Goal: Information Seeking & Learning: Learn about a topic

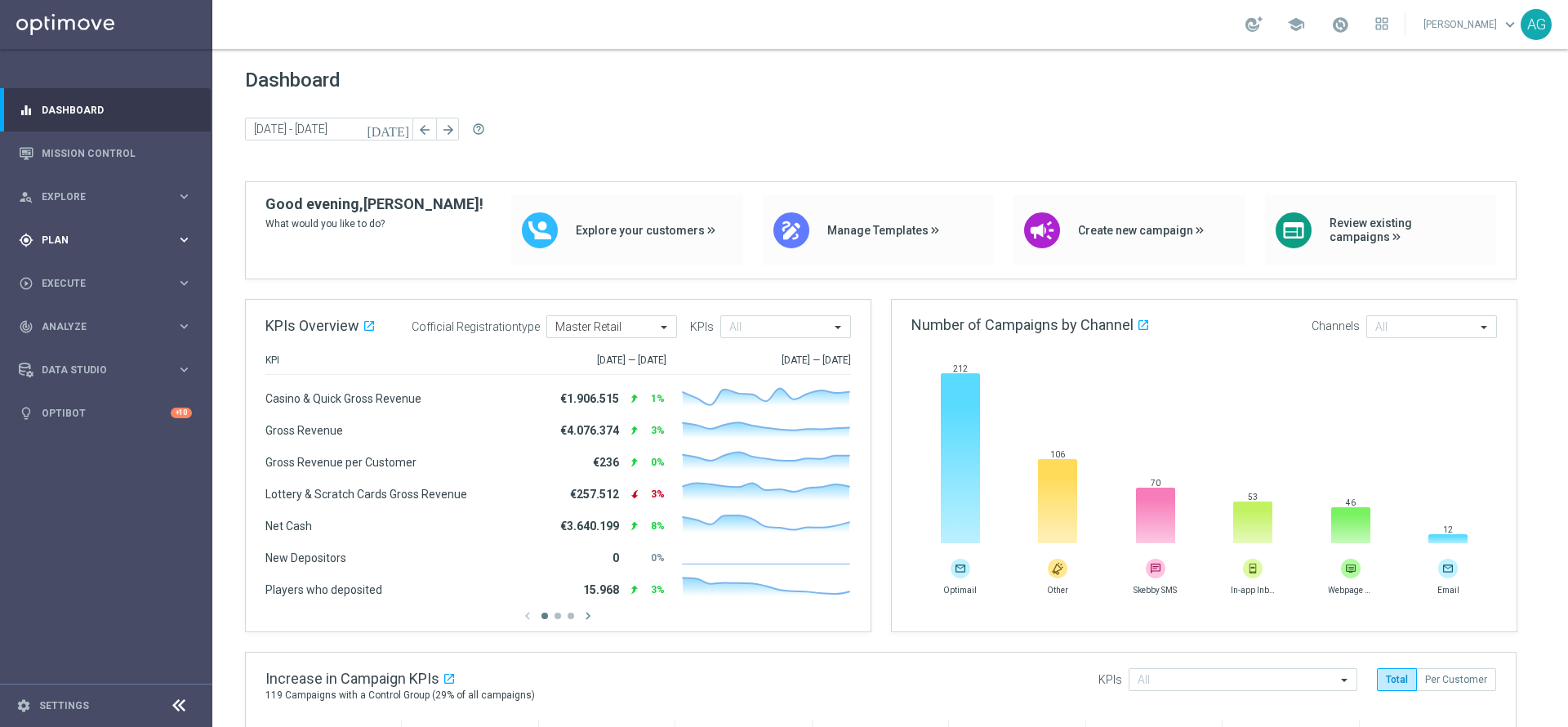
click at [81, 228] on div "gps_fixed Plan keyboard_arrow_right" at bounding box center [105, 239] width 211 height 44
click at [68, 276] on link "Target Groups" at bounding box center [106, 273] width 127 height 13
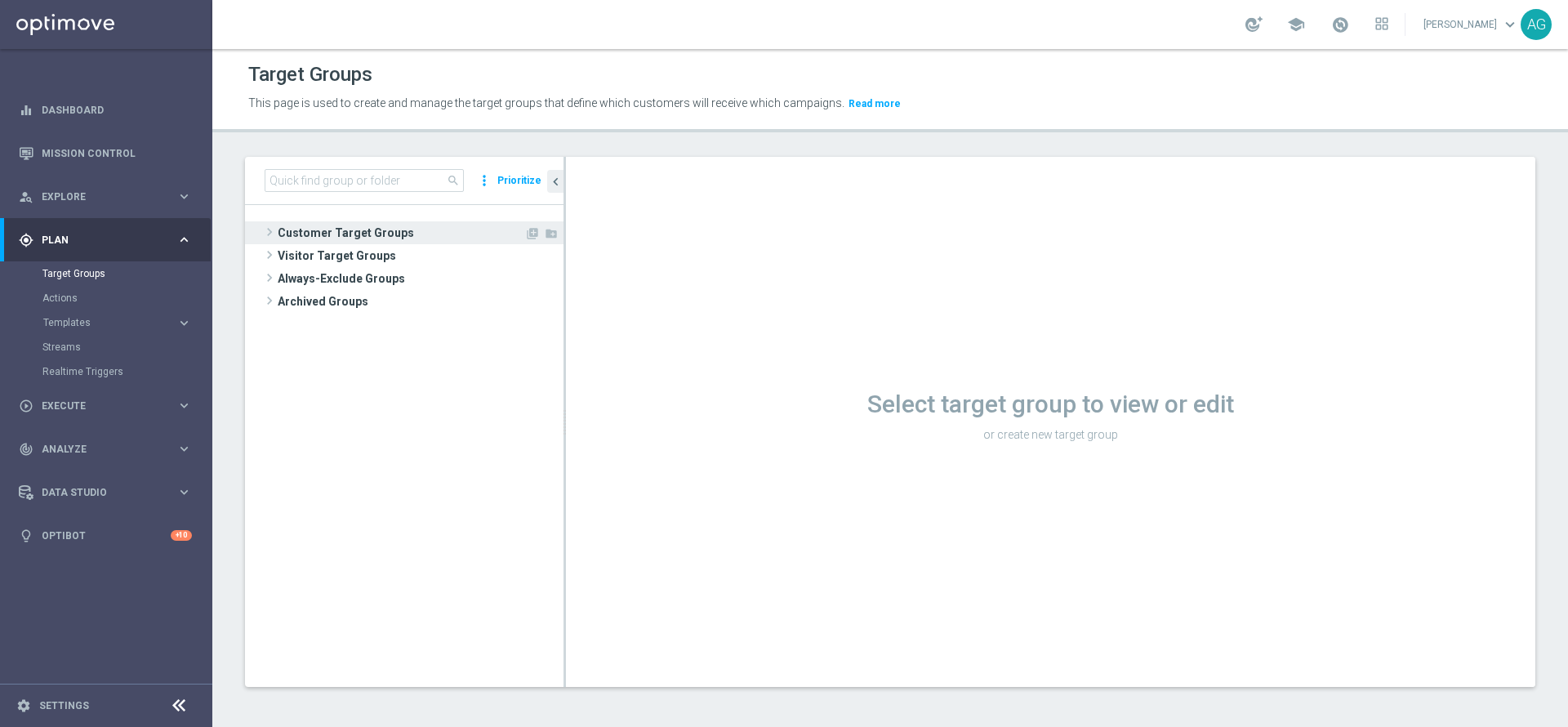
click at [318, 239] on span "Customer Target Groups" at bounding box center [401, 234] width 247 height 23
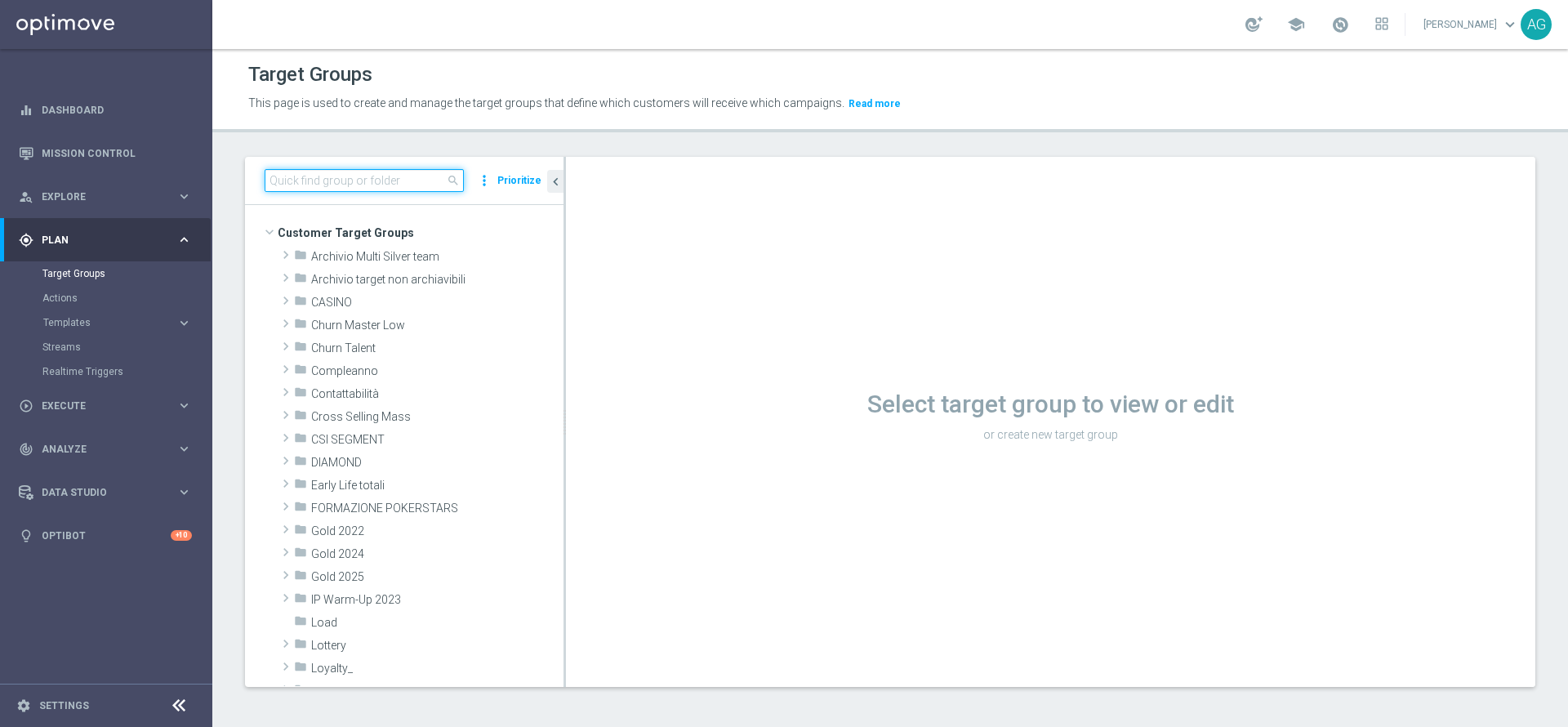
click at [302, 180] on input at bounding box center [364, 181] width 199 height 23
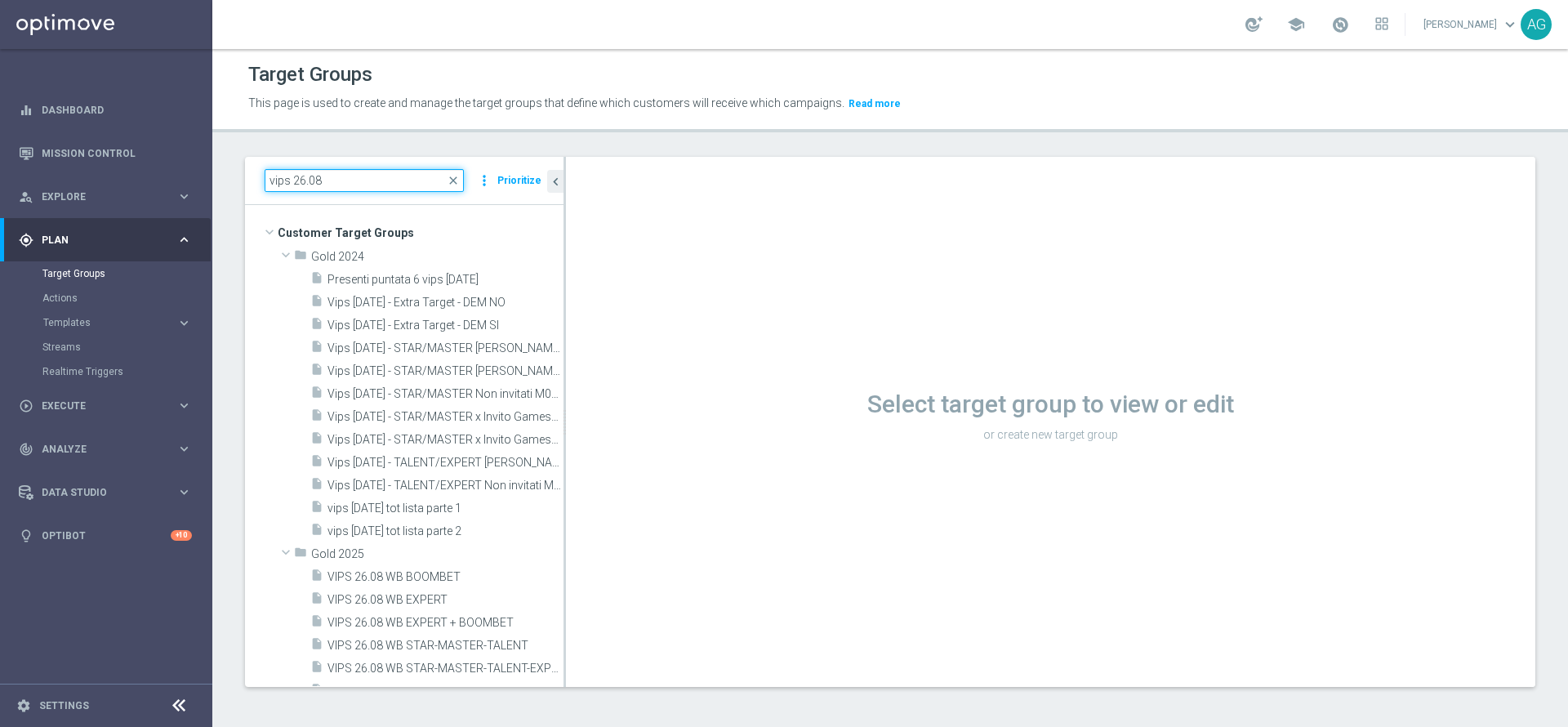
type input "vips 26.08"
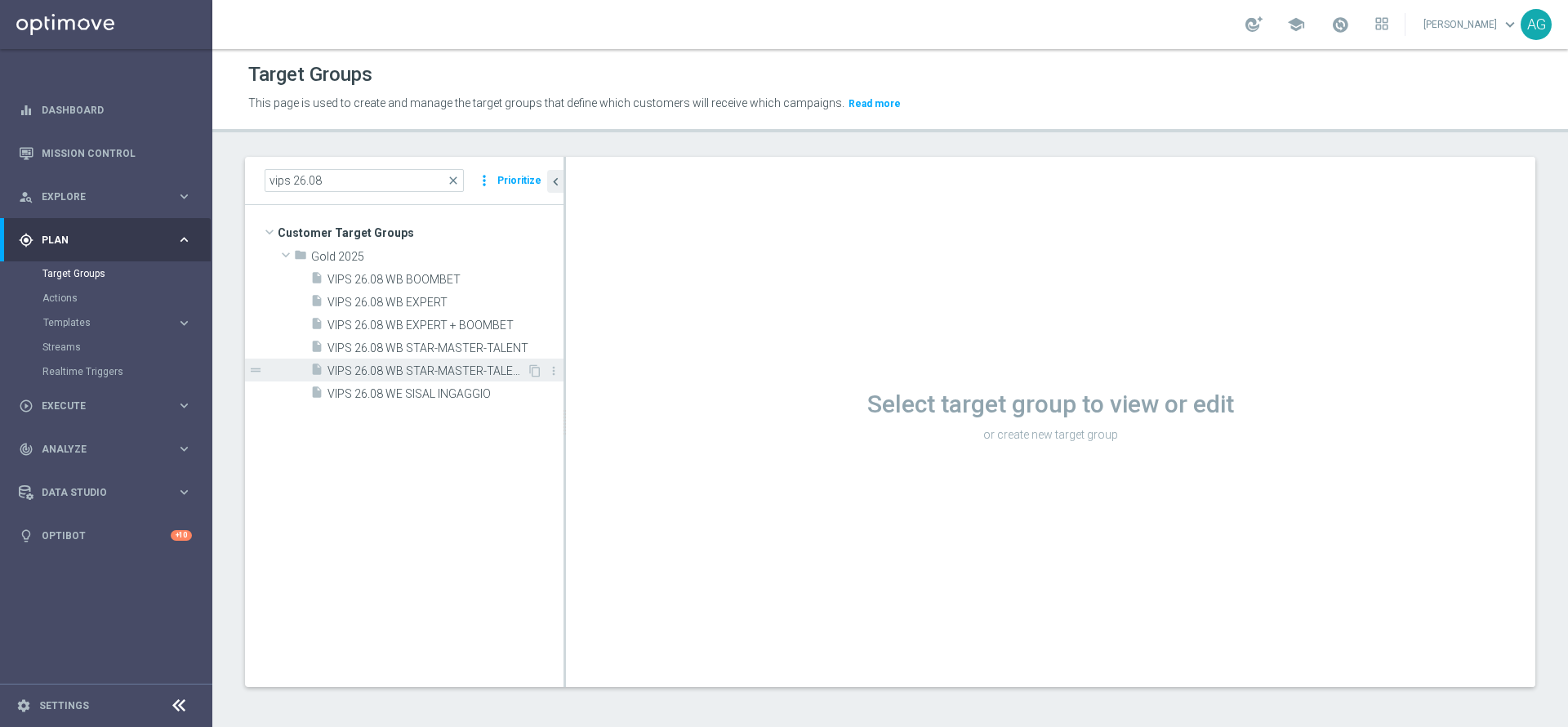
click at [457, 369] on span "VIPS 26.08 WB STAR-MASTER-TALENT-EXPERT-BOOMBET" at bounding box center [427, 371] width 199 height 14
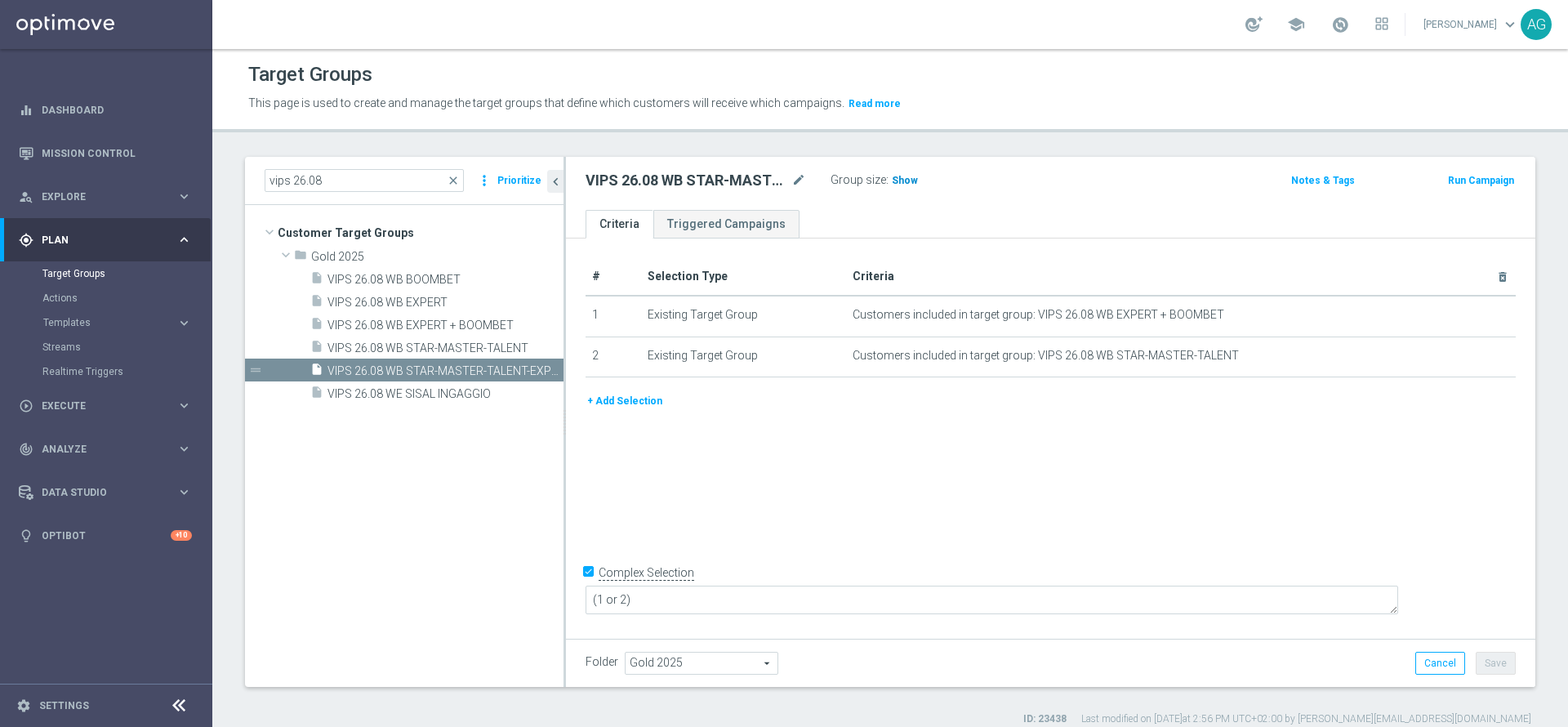
click at [897, 181] on span "Show" at bounding box center [905, 181] width 26 height 12
click at [909, 175] on span "562,934" at bounding box center [912, 183] width 40 height 16
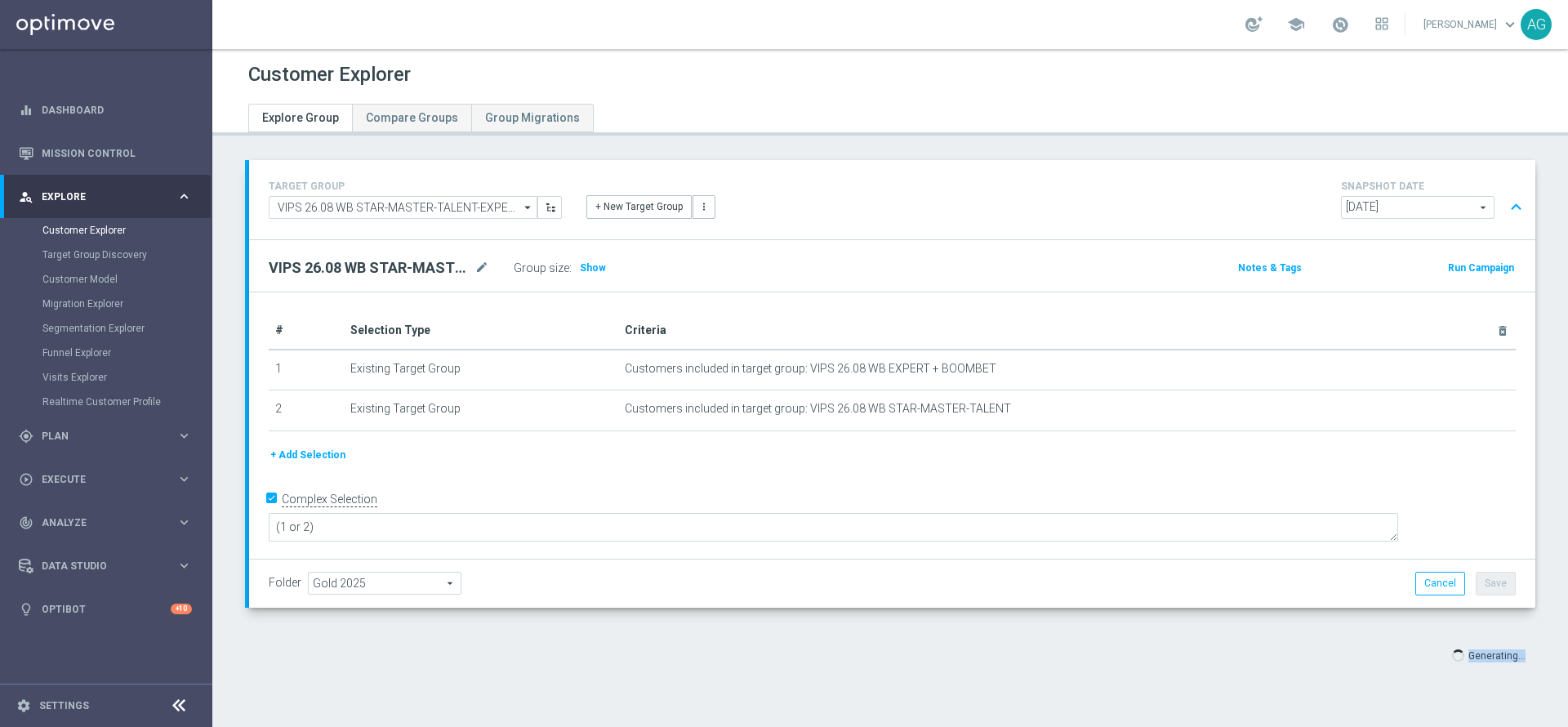
drag, startPoint x: 1449, startPoint y: 657, endPoint x: 1510, endPoint y: 657, distance: 61.0
click at [1510, 657] on span "Generating..." at bounding box center [1489, 655] width 93 height 29
click at [950, 275] on div "VIPS 26.08 WB STAR-MASTER-TALENT-EXPERT-BOOMBET mode_edit Group size : Show" at bounding box center [681, 269] width 848 height 23
click at [629, 468] on div "+ Add Selection" at bounding box center [892, 460] width 1271 height 30
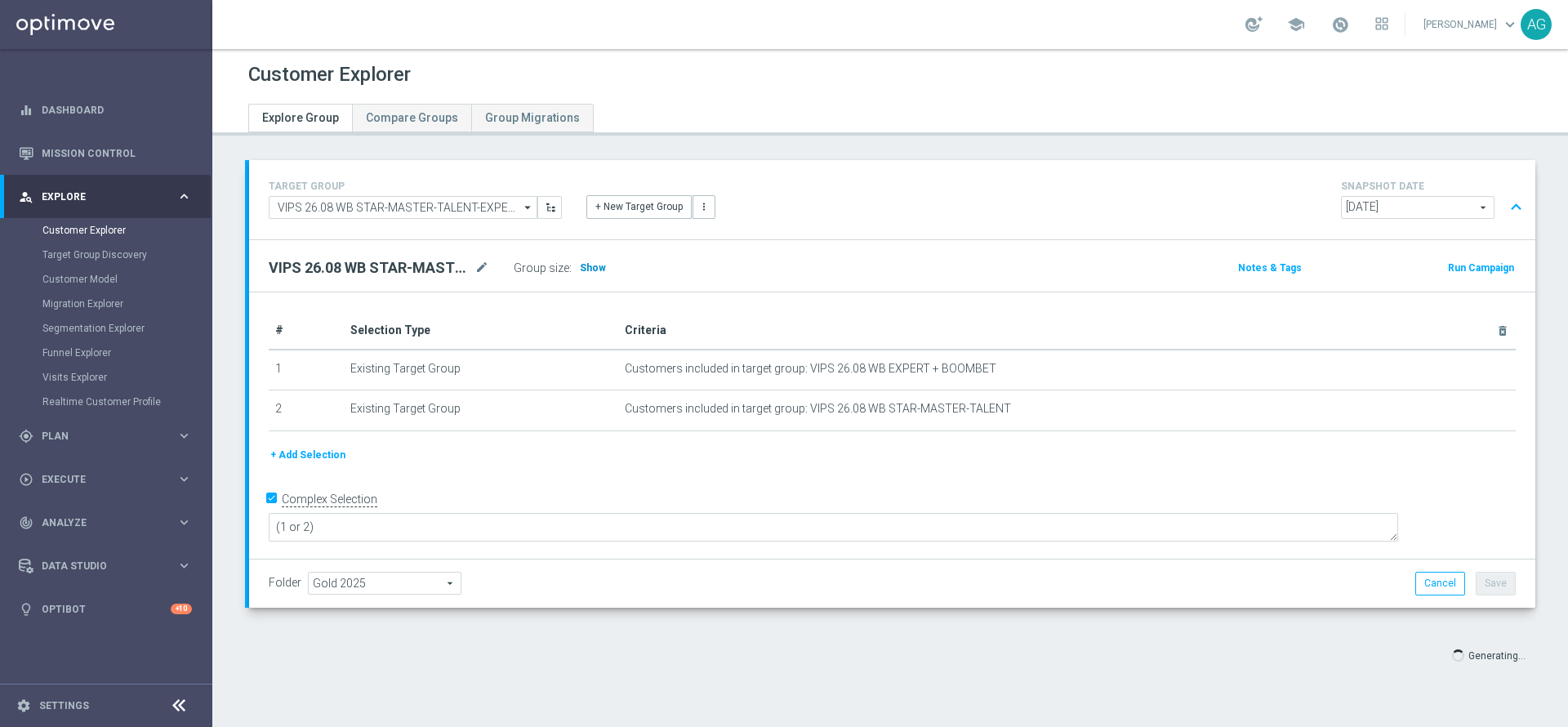
click at [598, 271] on span "Show" at bounding box center [592, 269] width 26 height 12
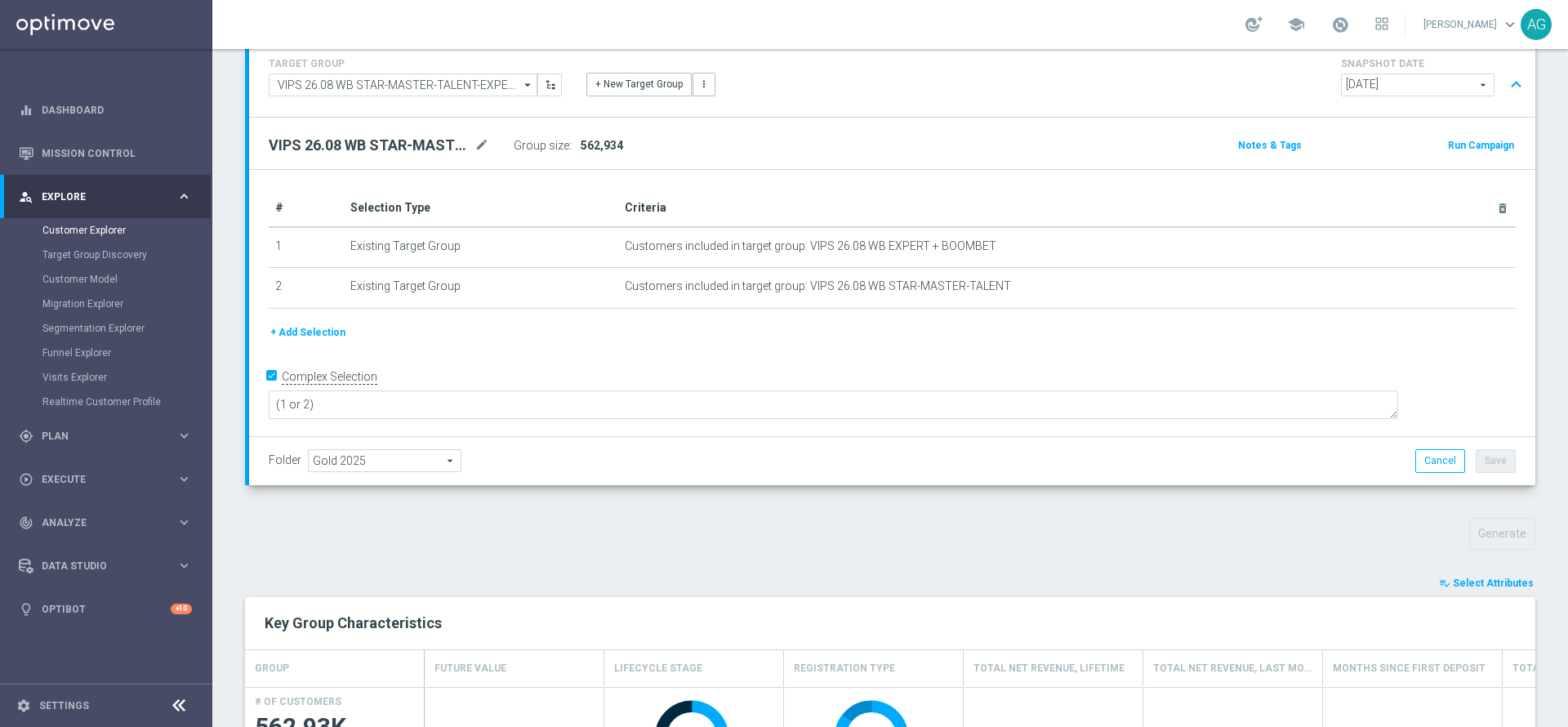
scroll to position [460, 0]
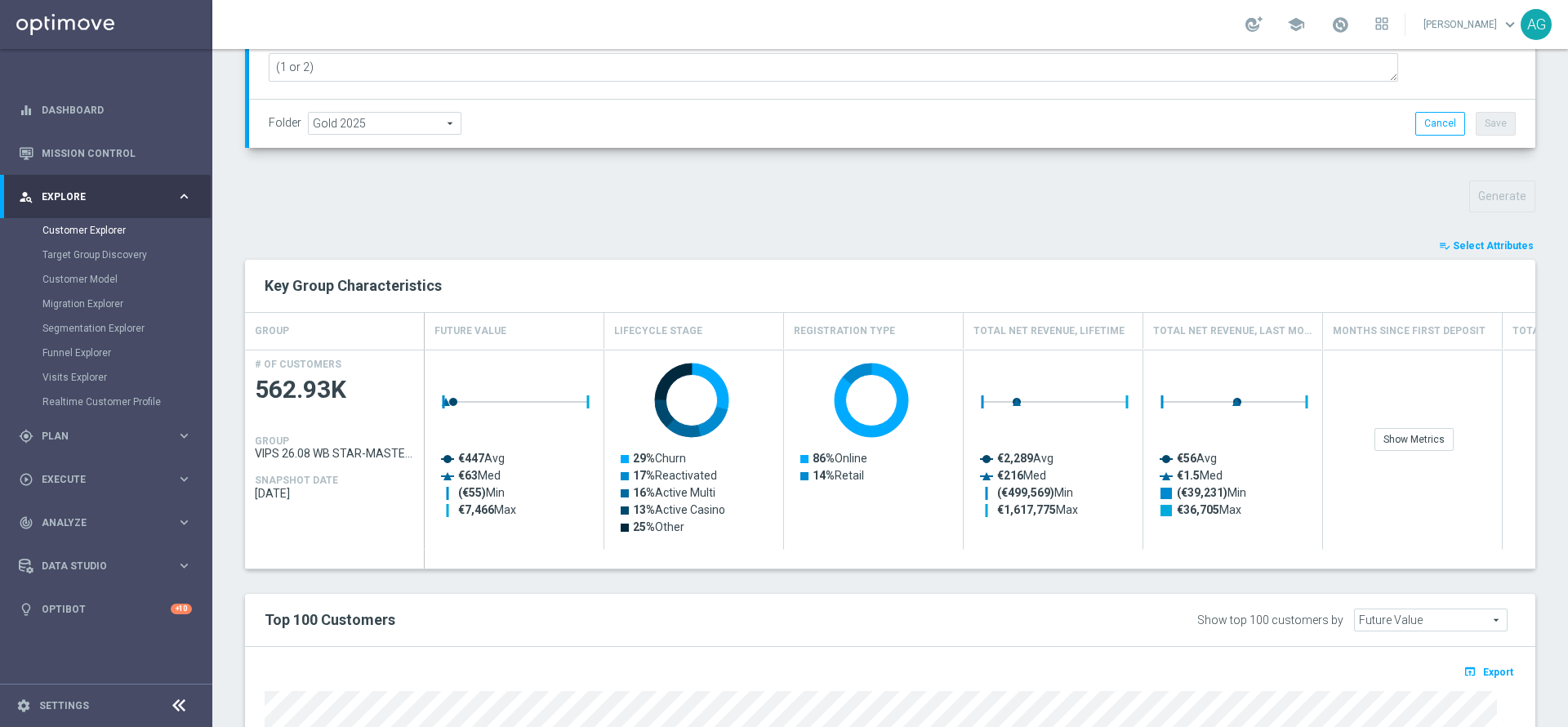
click at [1454, 252] on button "playlist_add_check Select Attributes" at bounding box center [1486, 245] width 98 height 18
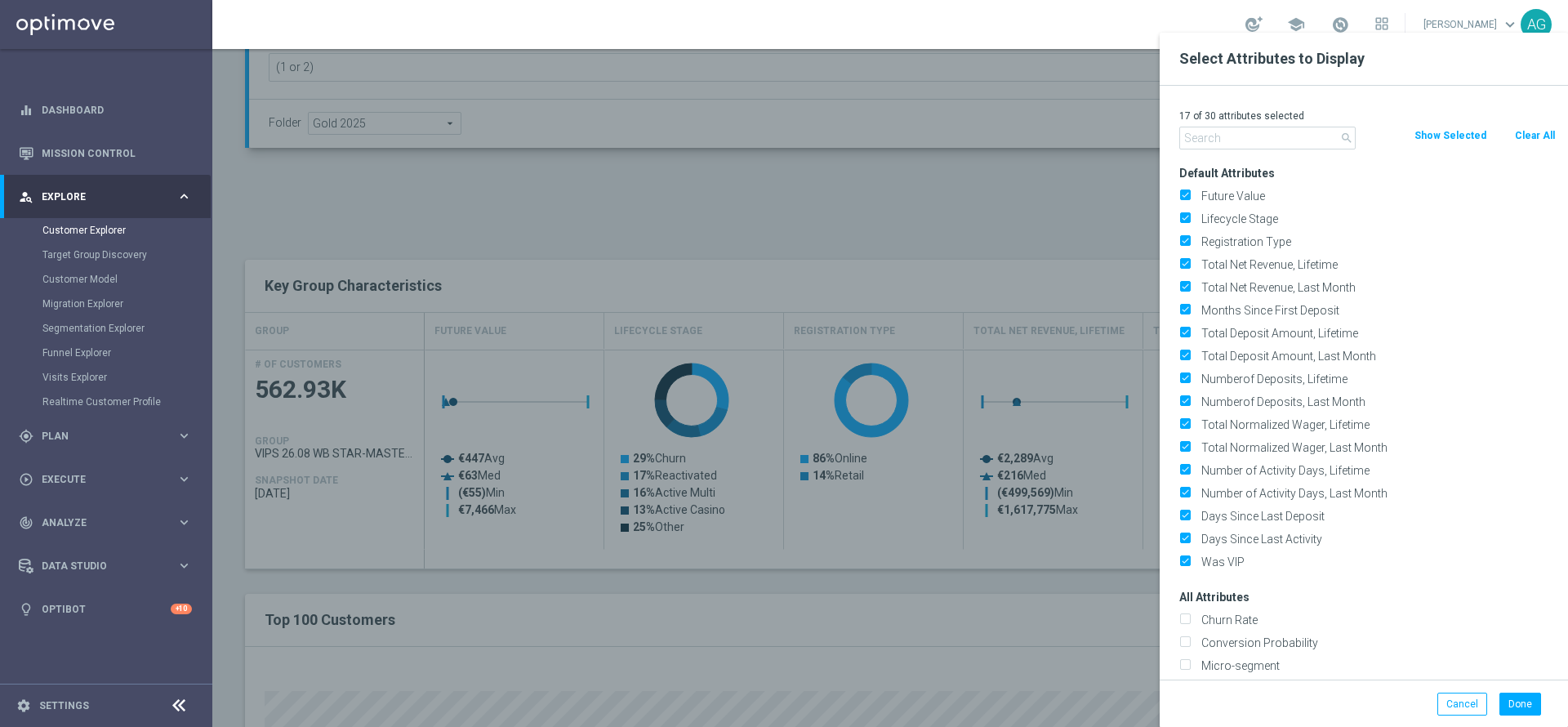
click at [1530, 130] on button "Clear All" at bounding box center [1535, 135] width 44 height 18
checkbox input "false"
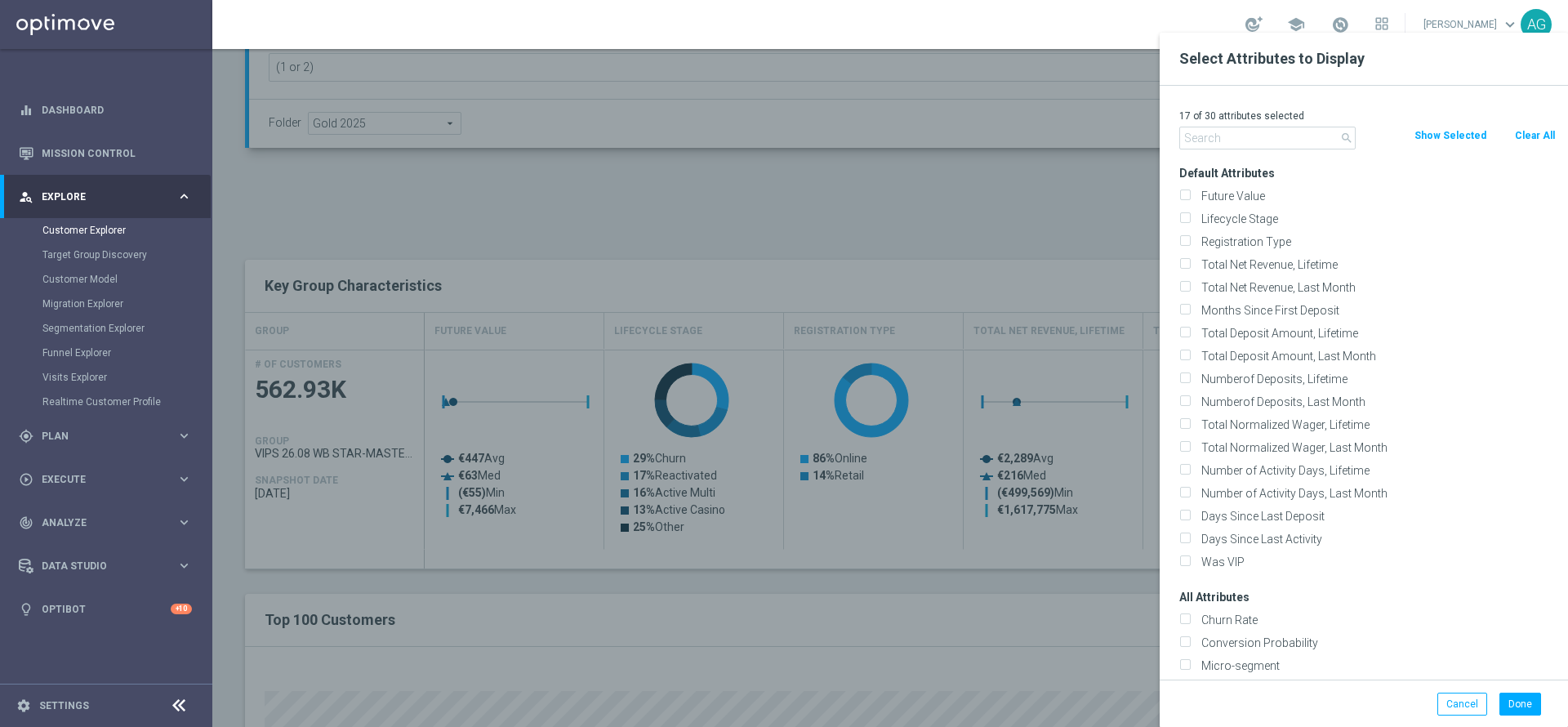
checkbox input "false"
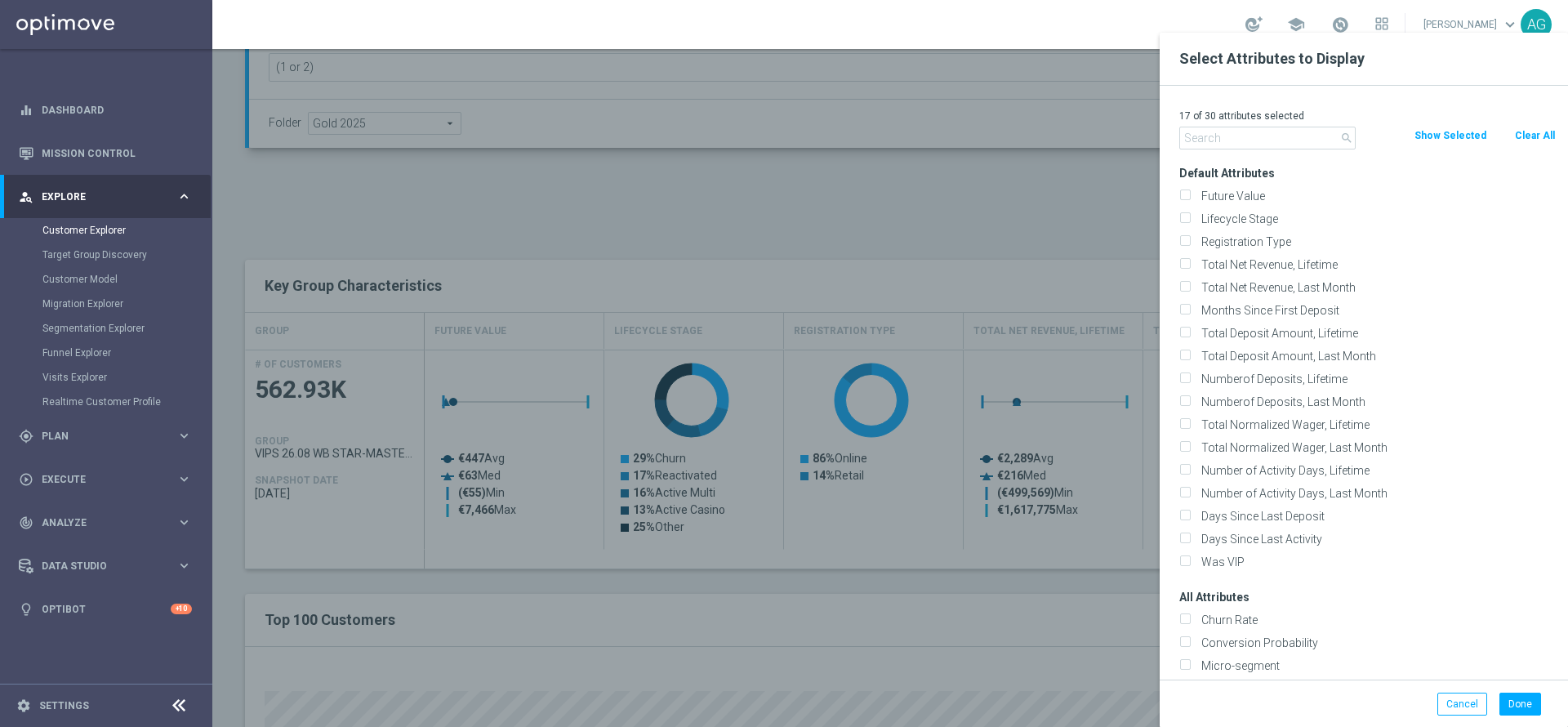
checkbox input "false"
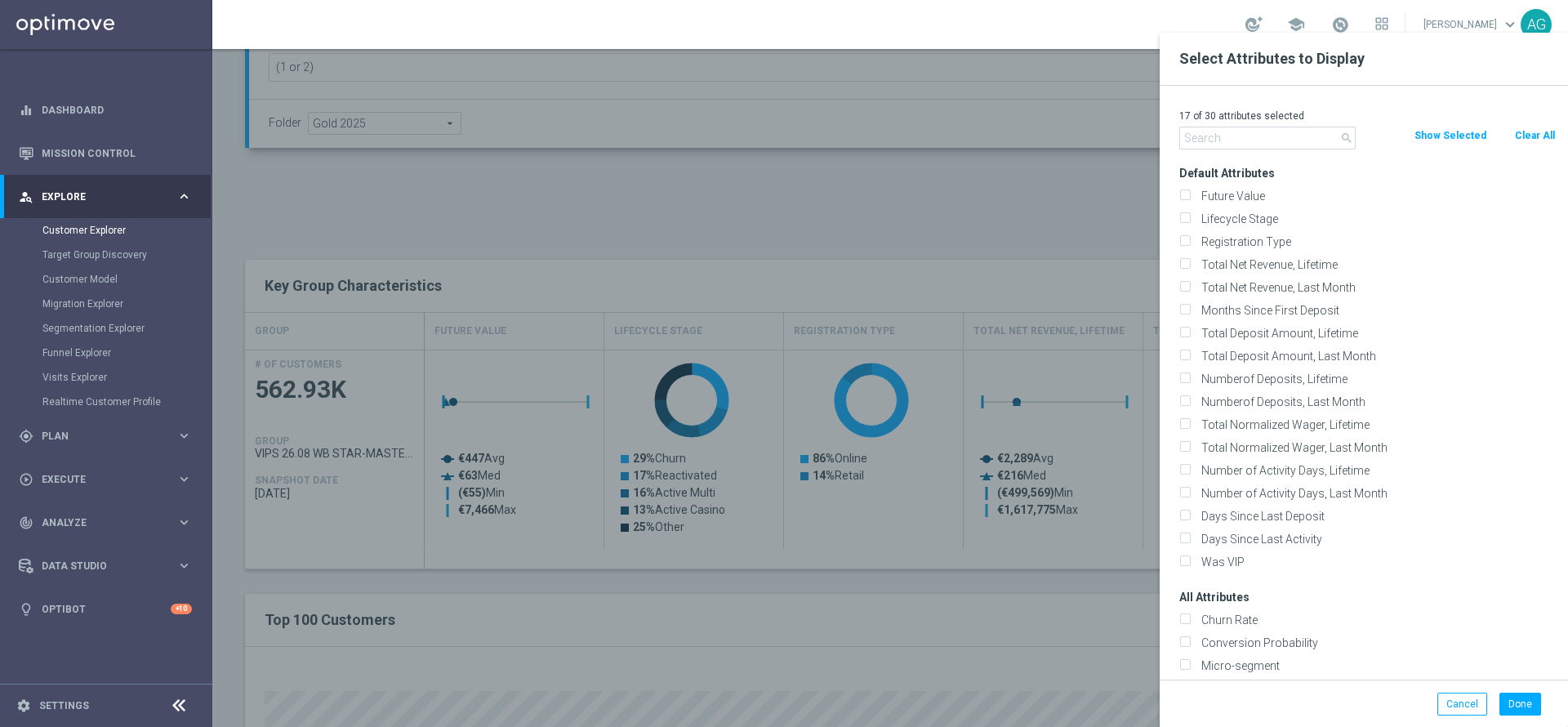
checkbox input "false"
click at [1299, 143] on input "text" at bounding box center [1266, 138] width 176 height 23
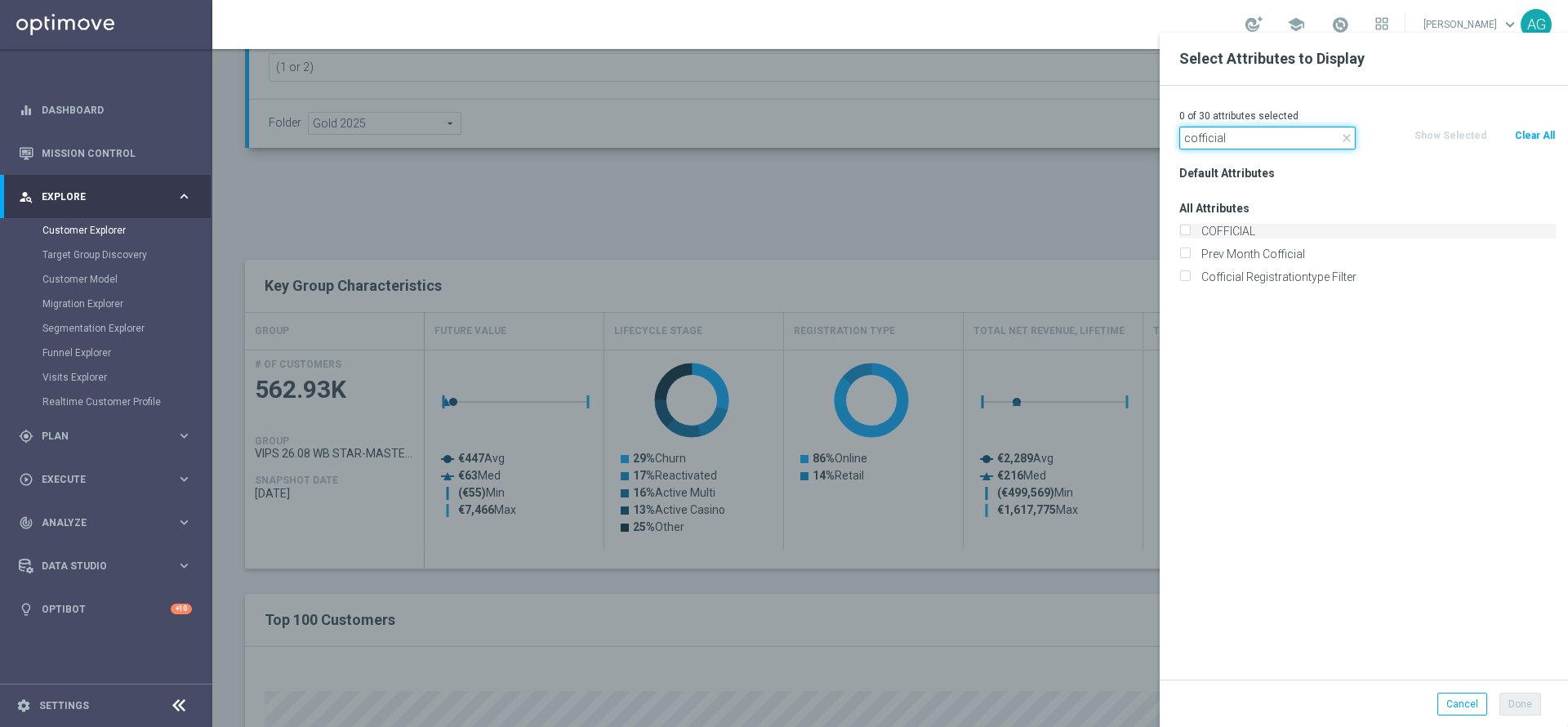
type input "cofficial"
click at [1225, 226] on label "COFFICIAL" at bounding box center [1375, 231] width 360 height 15
click at [1190, 228] on input "COFFICIAL" at bounding box center [1184, 233] width 11 height 11
checkbox input "true"
click at [1517, 710] on button "Done" at bounding box center [1520, 705] width 42 height 23
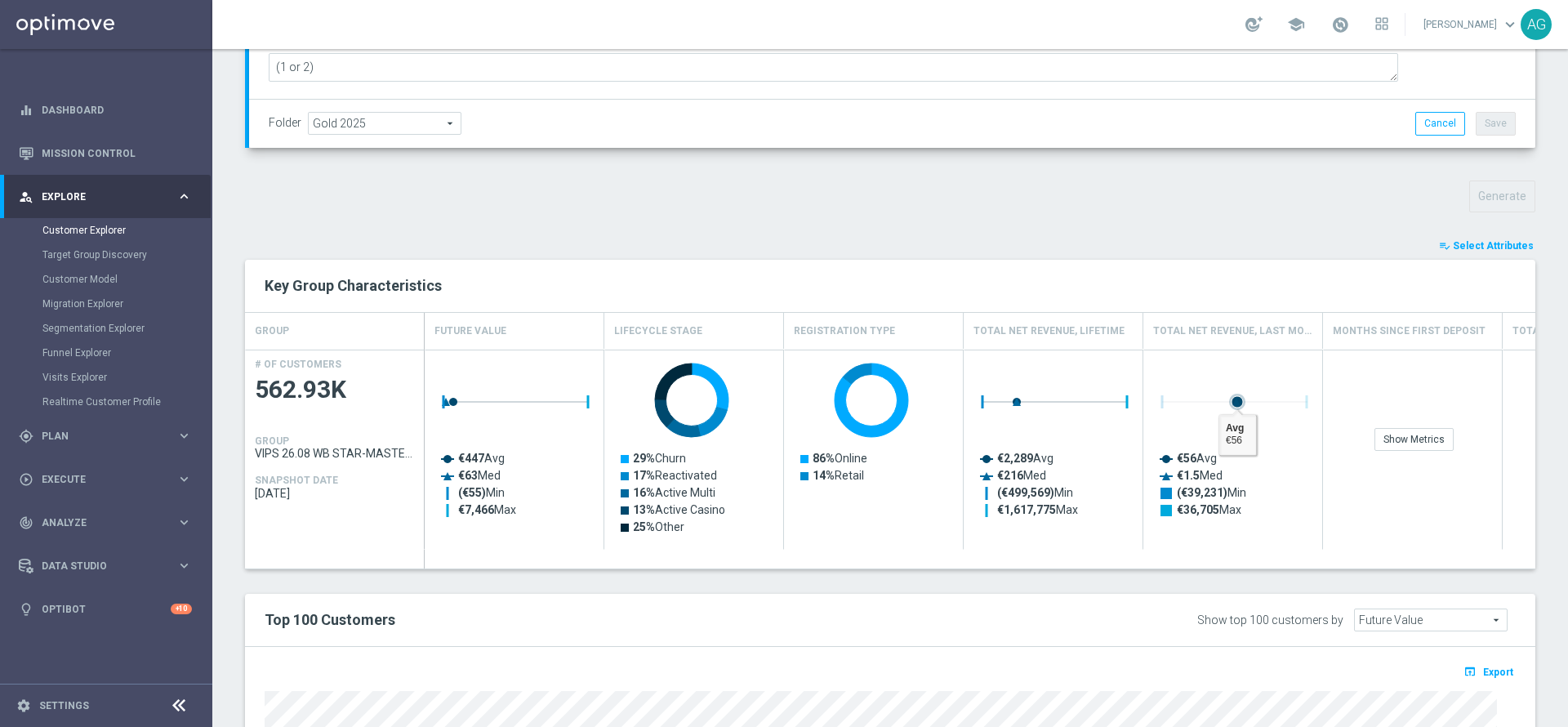
type input "Search"
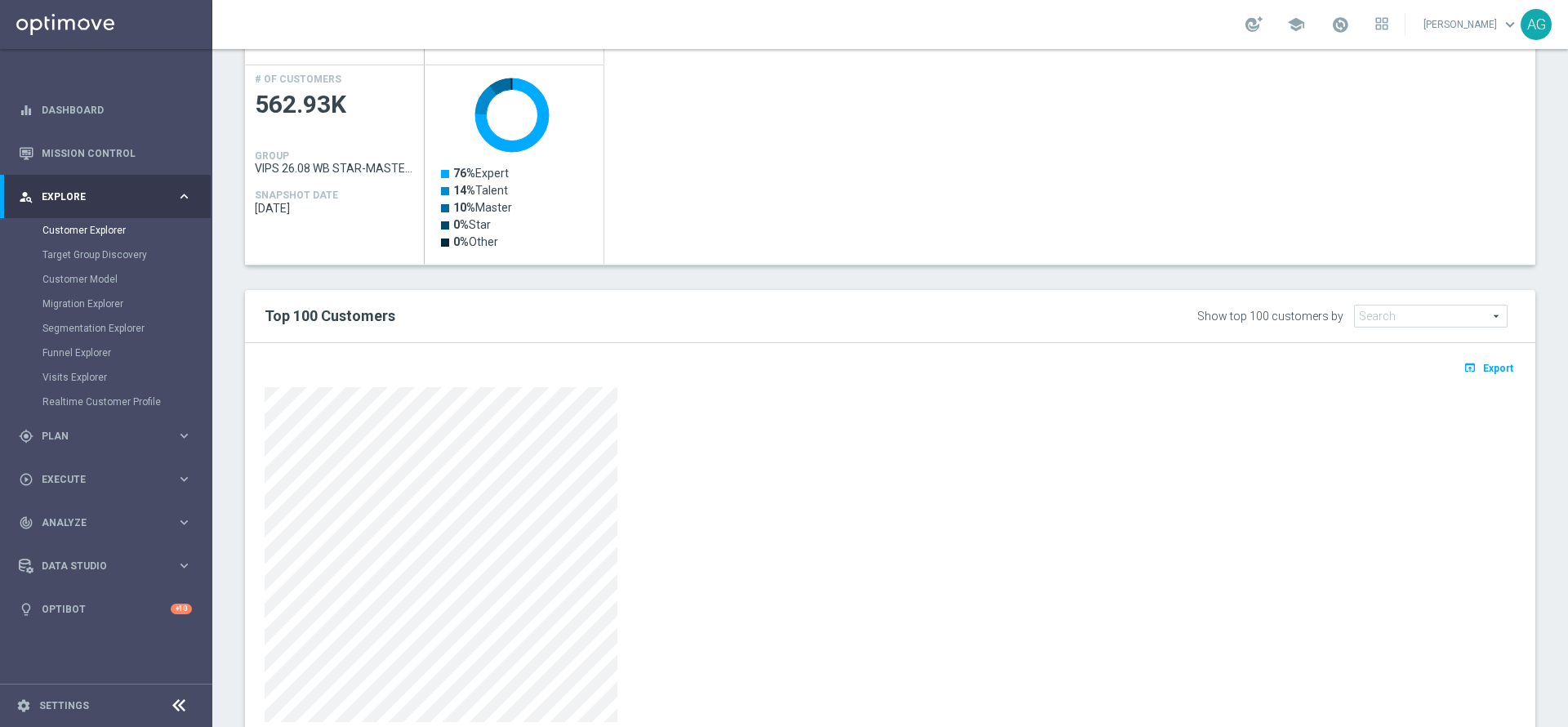
scroll to position [801, 0]
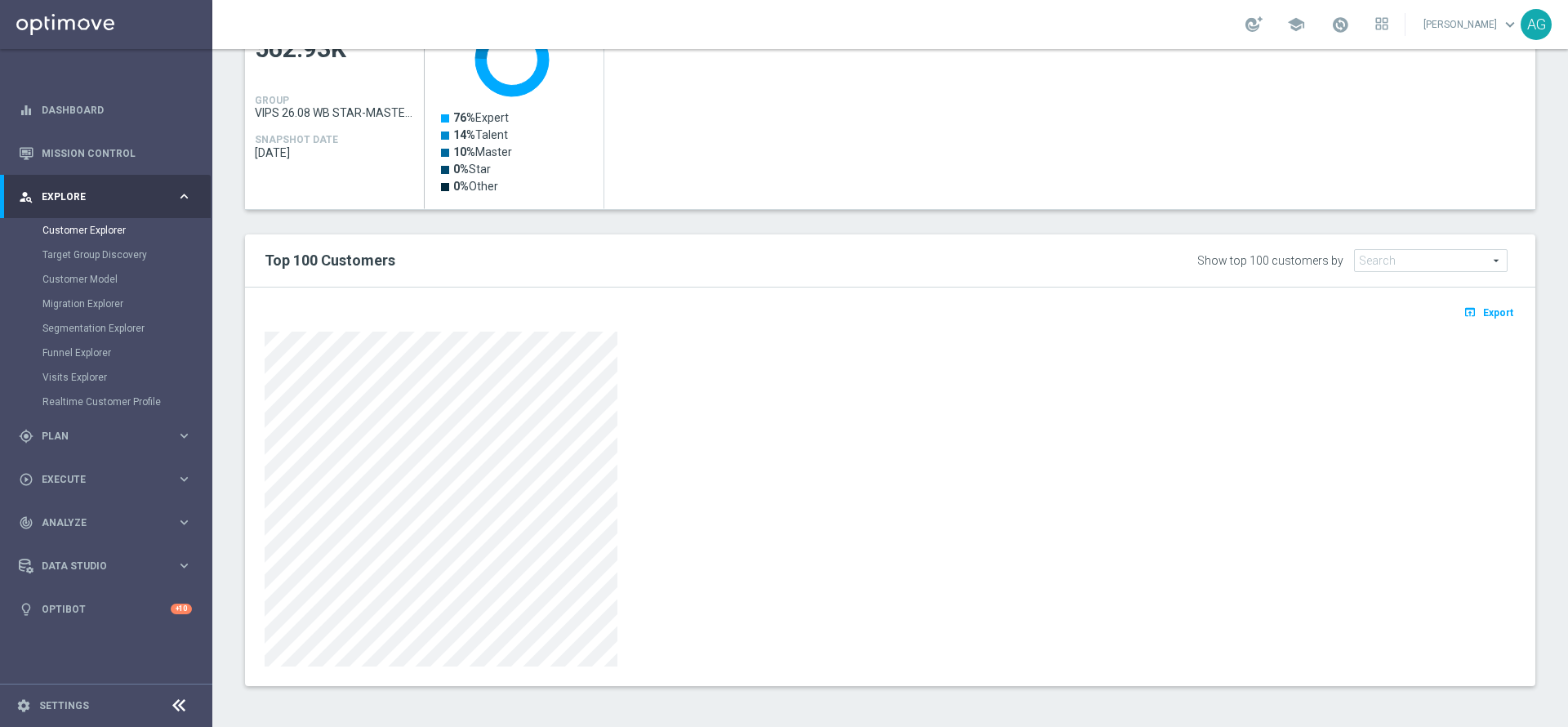
click at [1518, 206] on div "TARGET GROUP VIPS 26.08 WB STAR-MASTER-TALENT-EXPERT-BOOMBET VIPS 26.08 WB STAR…" at bounding box center [890, 35] width 1356 height 1352
click at [1464, 309] on button "open_in_browser Export" at bounding box center [1488, 312] width 54 height 21
